Goal: Task Accomplishment & Management: Complete application form

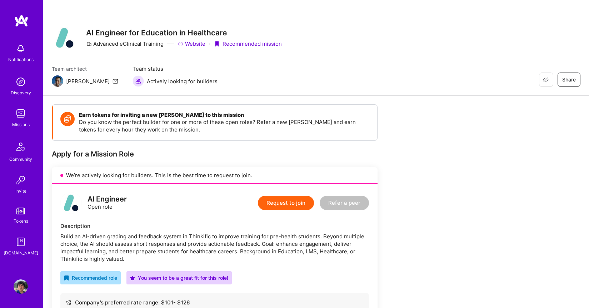
click at [303, 206] on button "Request to join" at bounding box center [286, 203] width 56 height 14
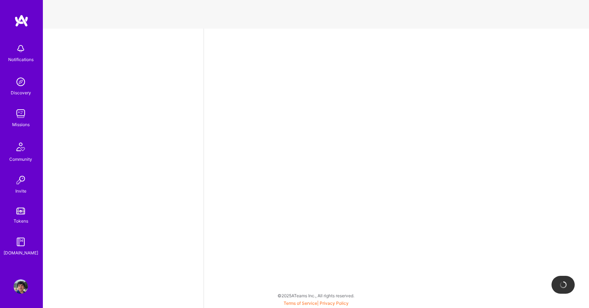
select select "US"
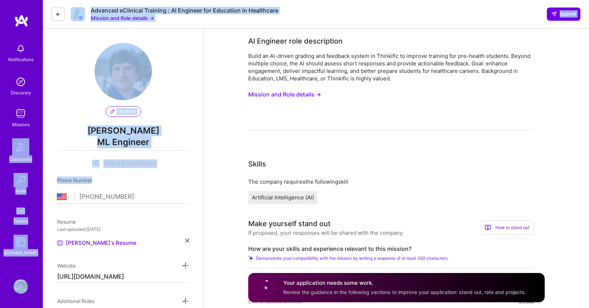
drag, startPoint x: 116, startPoint y: 178, endPoint x: 31, endPoint y: 129, distance: 98.2
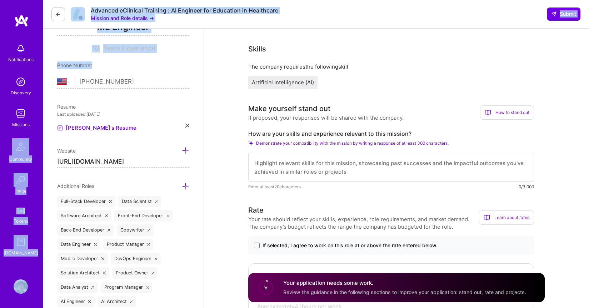
scroll to position [117, 0]
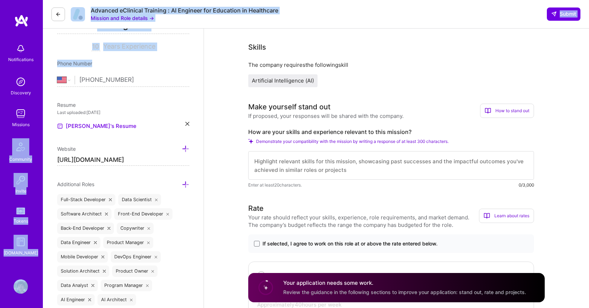
click at [338, 170] on textarea at bounding box center [391, 165] width 286 height 29
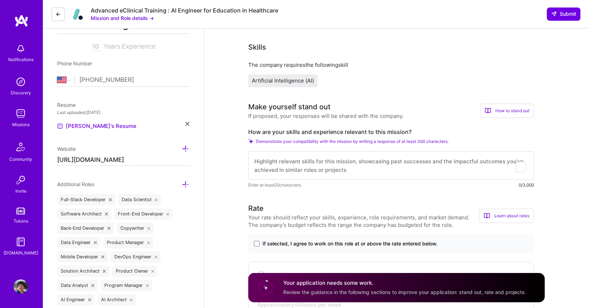
paste textarea "With 10 years as an ML Engineer, I’ve built and deployed AI solutions that driv…"
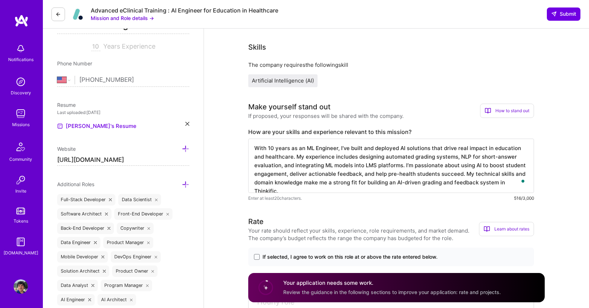
scroll to position [232, 0]
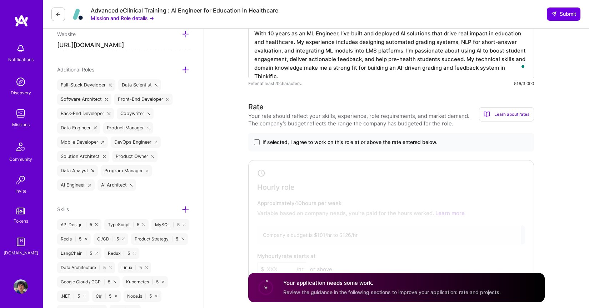
type textarea "With 10 years as an ML Engineer, I’ve built and deployed AI solutions that driv…"
click at [348, 214] on div at bounding box center [386, 221] width 271 height 118
click at [346, 139] on span "If selected, I agree to work on this role at or above the rate entered below." at bounding box center [350, 142] width 175 height 7
click at [0, 0] on input "If selected, I agree to work on this role at or above the rate entered below." at bounding box center [0, 0] width 0 height 0
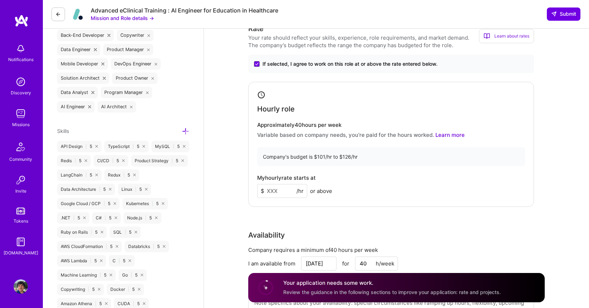
scroll to position [312, 0]
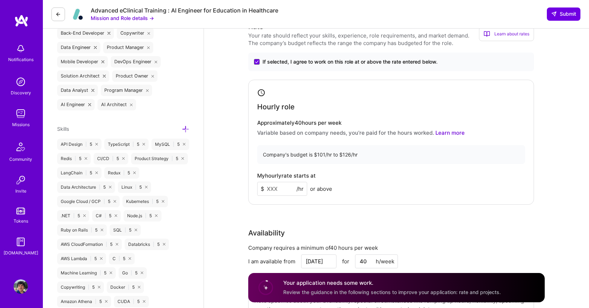
click at [292, 190] on input at bounding box center [282, 189] width 50 height 14
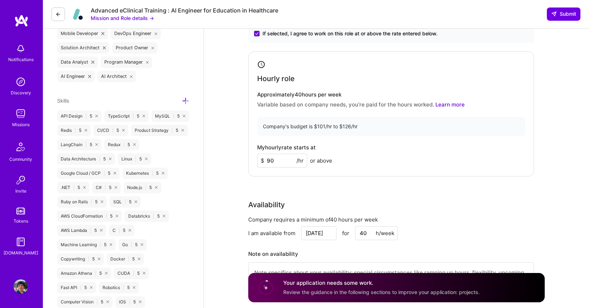
scroll to position [342, 0]
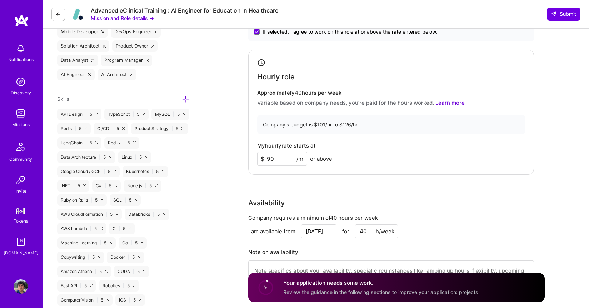
type input "9"
type input "100"
click at [439, 209] on div "Availability Company requires a minimum of 40 hours per week I am available fro…" at bounding box center [391, 248] width 286 height 101
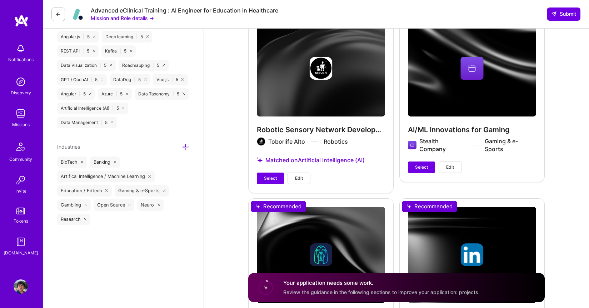
scroll to position [780, 0]
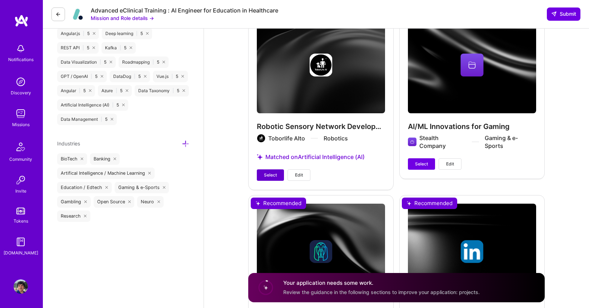
click at [271, 177] on span "Select" at bounding box center [270, 175] width 13 height 6
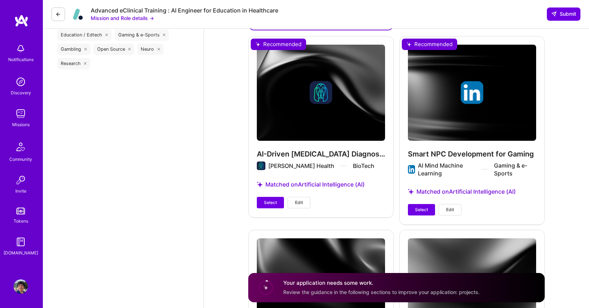
scroll to position [945, 0]
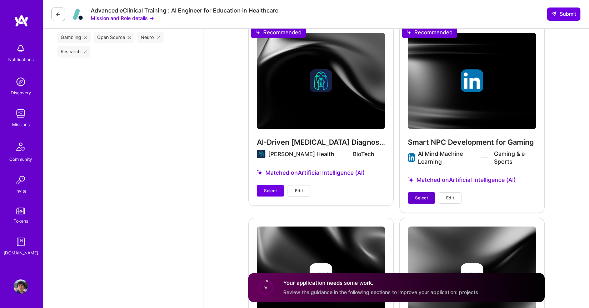
click at [417, 196] on span "Select" at bounding box center [421, 198] width 13 height 6
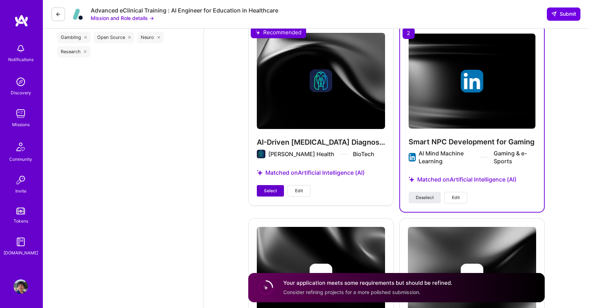
click at [275, 192] on span "Select" at bounding box center [270, 191] width 13 height 6
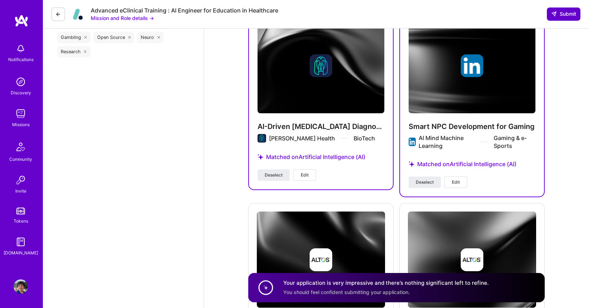
click at [558, 11] on span "Submit" at bounding box center [563, 13] width 25 height 7
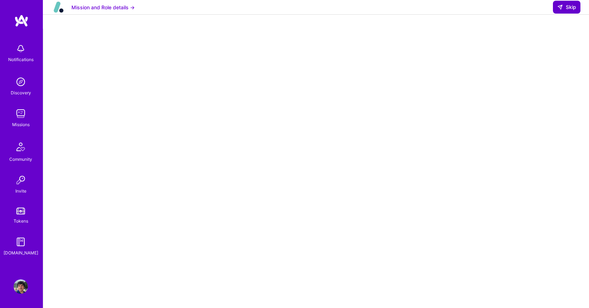
click at [567, 11] on span "Skip" at bounding box center [567, 7] width 19 height 7
select select "US"
